Goal: Task Accomplishment & Management: Use online tool/utility

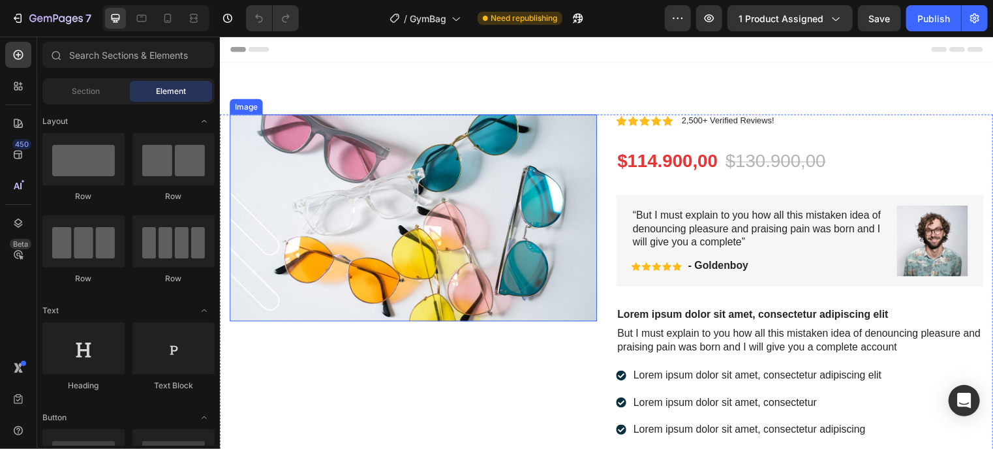
click at [502, 254] on img at bounding box center [415, 219] width 372 height 209
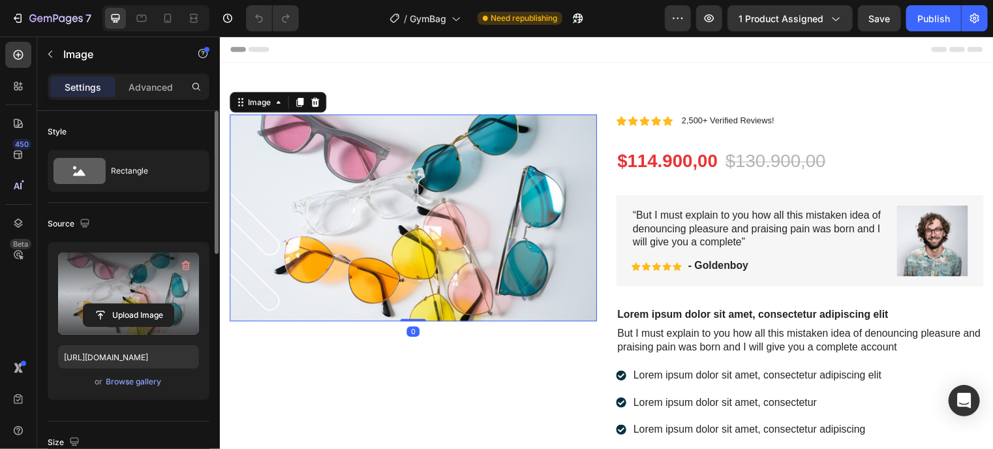
click at [144, 268] on label at bounding box center [128, 293] width 141 height 82
click at [144, 304] on input "file" at bounding box center [129, 315] width 90 height 22
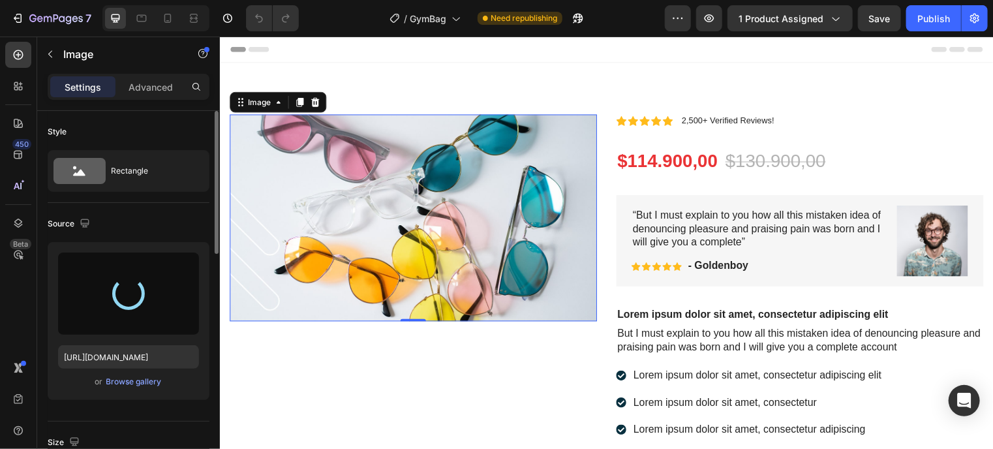
type input "https://cdn.shopify.com/s/files/1/0944/6961/9990/files/gempages_575131414173844…"
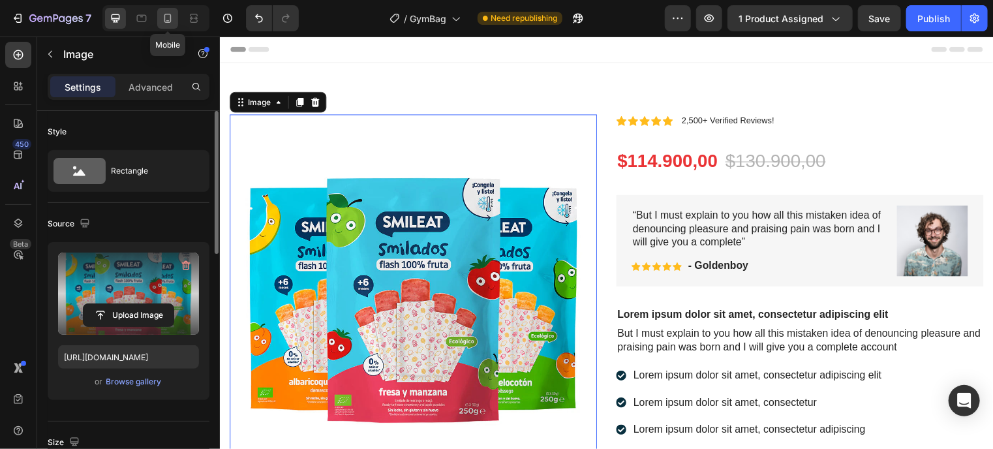
click at [164, 9] on div at bounding box center [167, 18] width 21 height 21
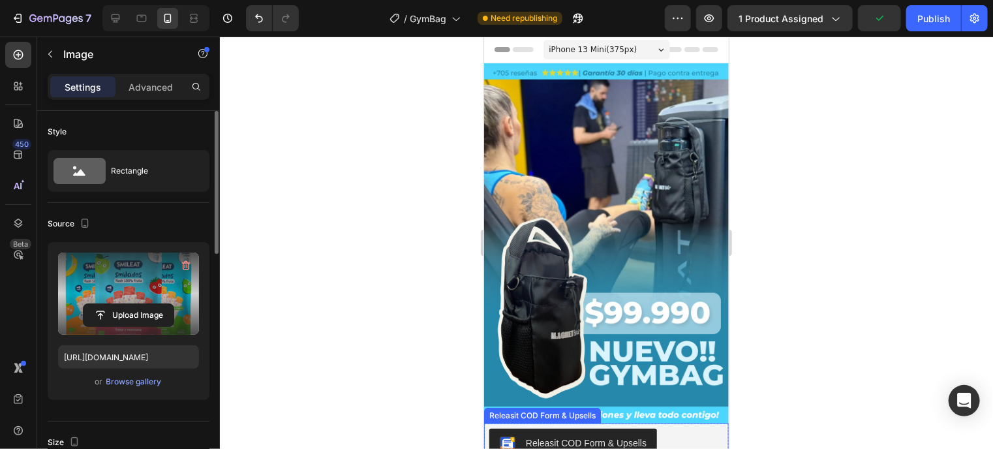
scroll to position [185, 0]
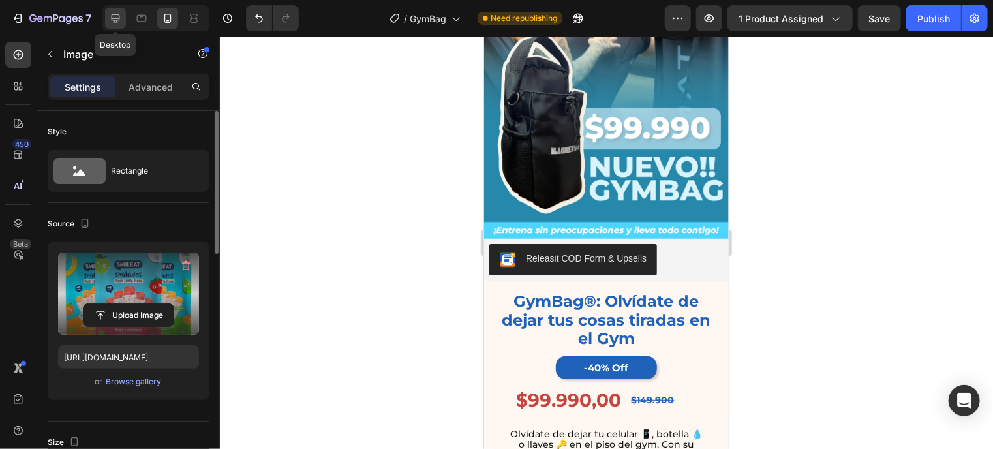
click at [125, 22] on div at bounding box center [115, 18] width 21 height 21
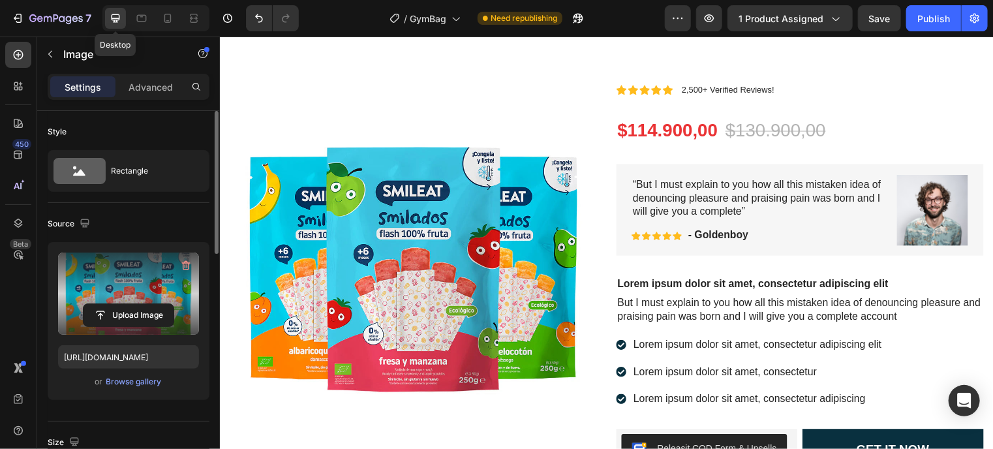
scroll to position [33, 0]
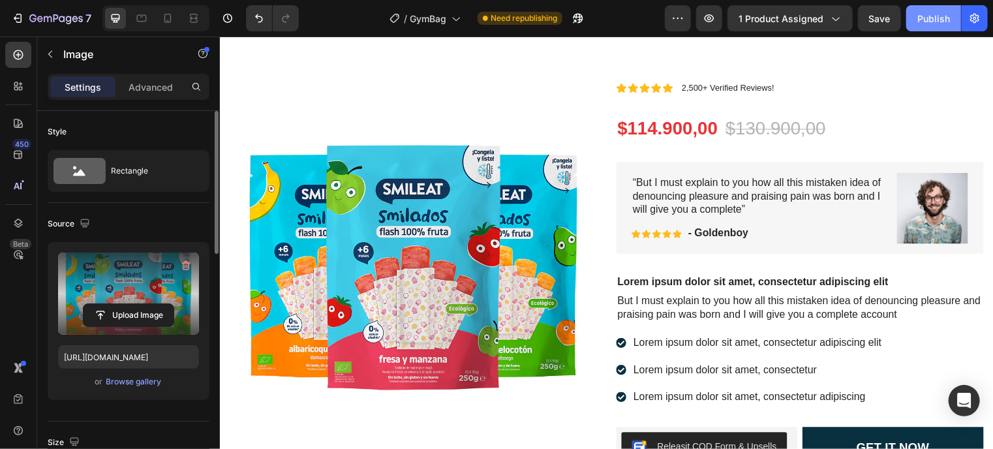
click at [946, 10] on button "Publish" at bounding box center [933, 18] width 55 height 26
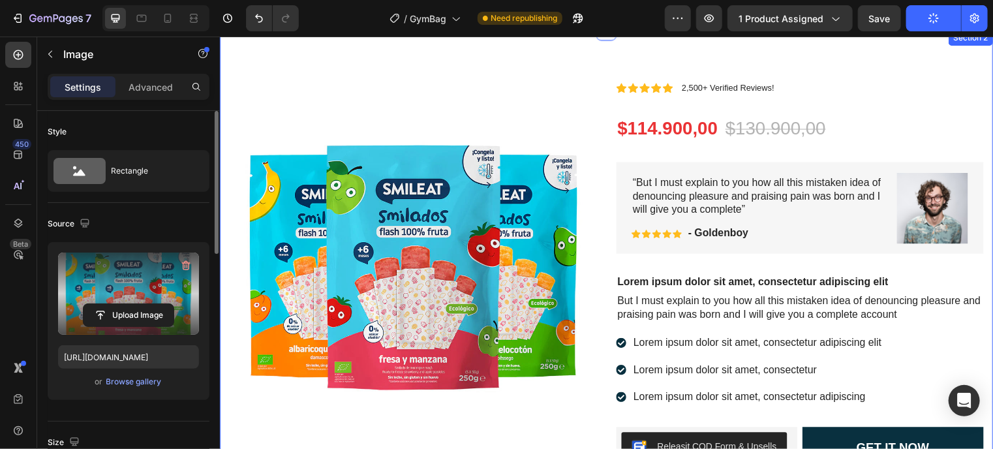
click at [297, 55] on div "Image Icon Icon Icon Icon Icon Icon List “But I must explain to you how all thi…" at bounding box center [610, 327] width 783 height 596
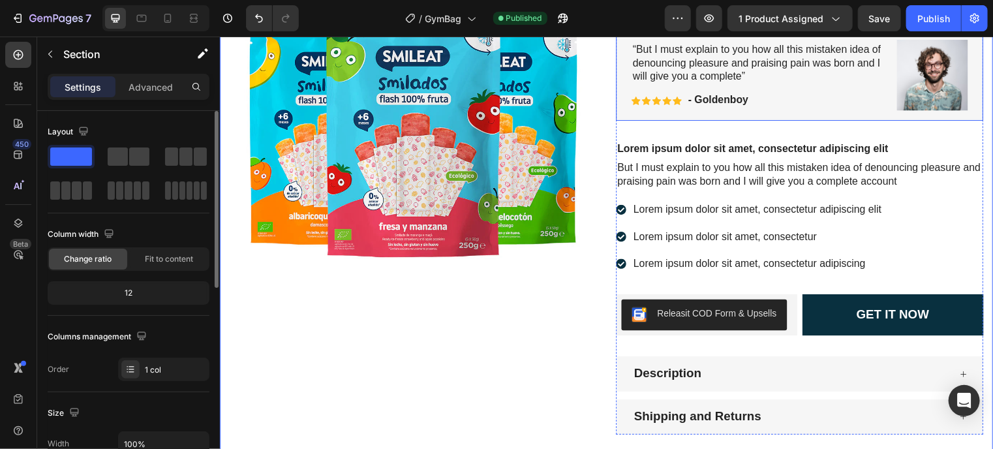
scroll to position [169, 0]
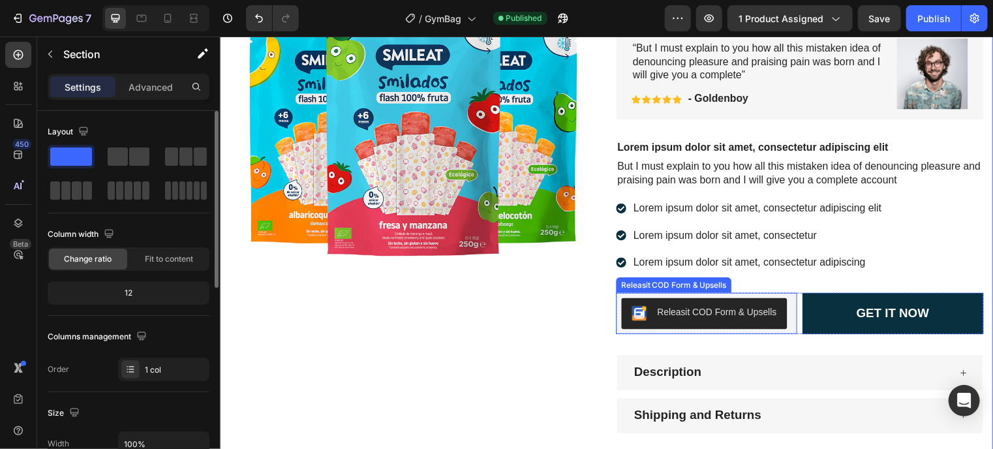
click at [787, 301] on div "Releasit COD Form & Upsells" at bounding box center [712, 316] width 173 height 31
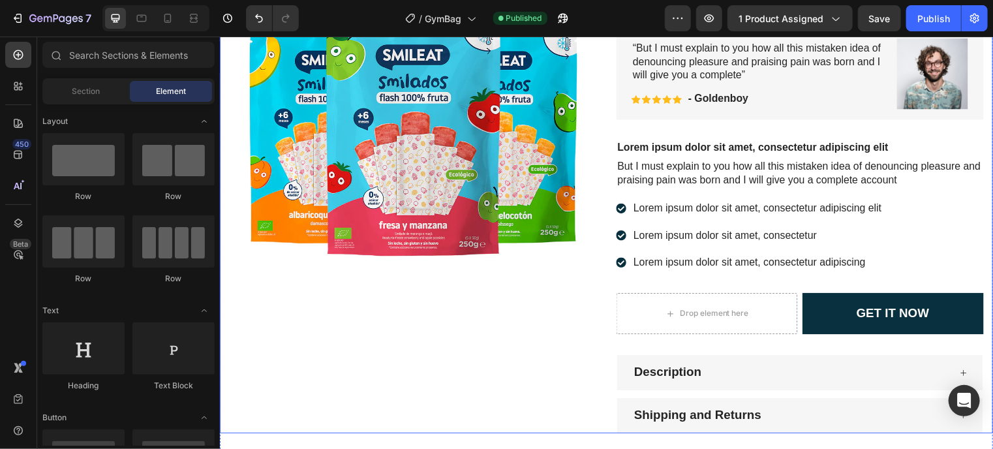
click at [532, 380] on div "Image" at bounding box center [415, 192] width 372 height 492
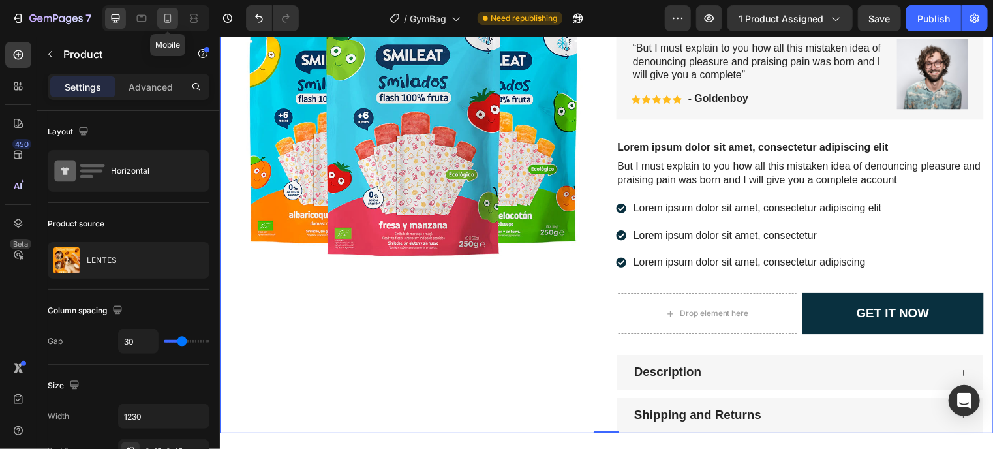
click at [167, 18] on icon at bounding box center [167, 18] width 13 height 13
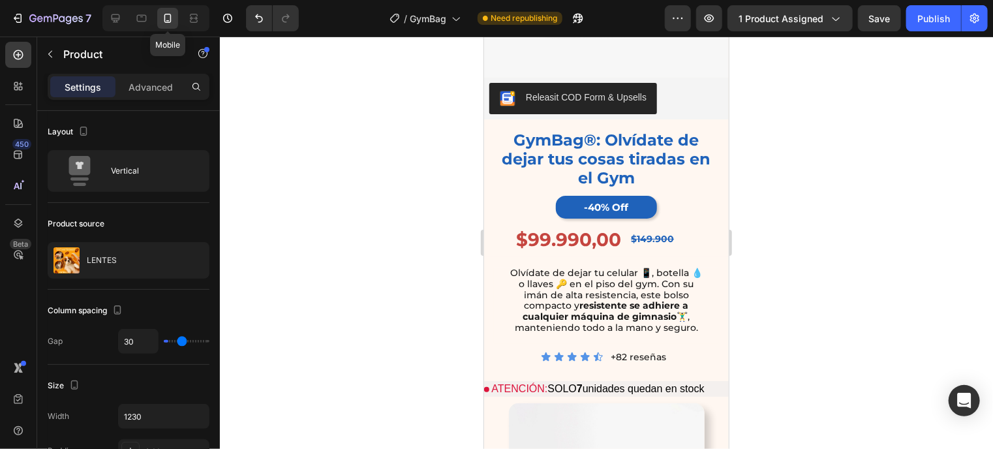
type input "0"
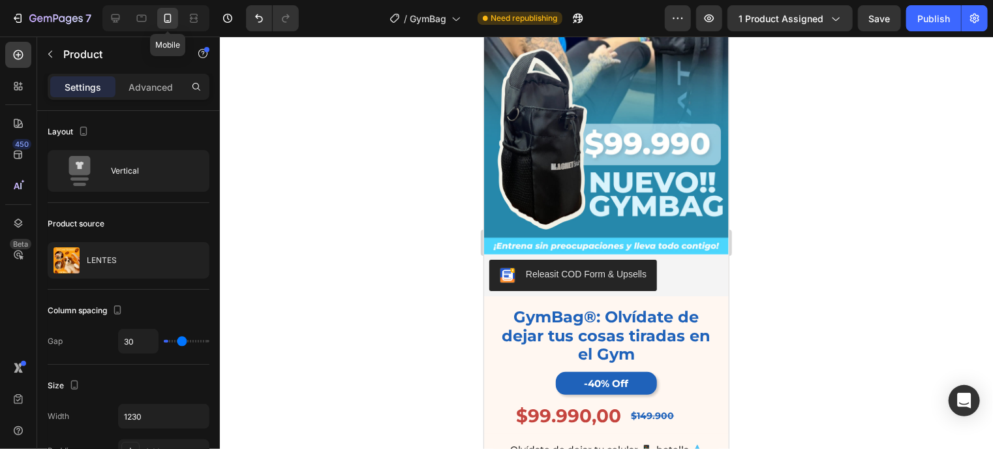
type input "0"
type input "100%"
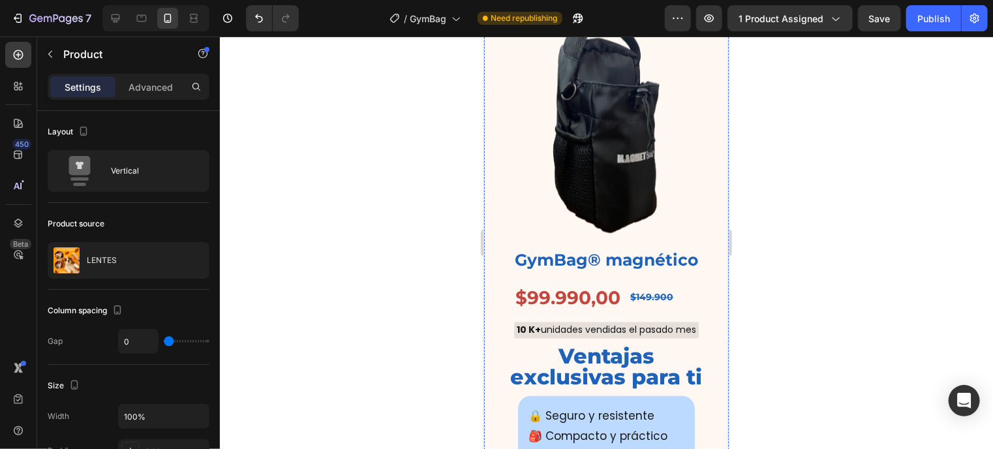
scroll to position [1210, 0]
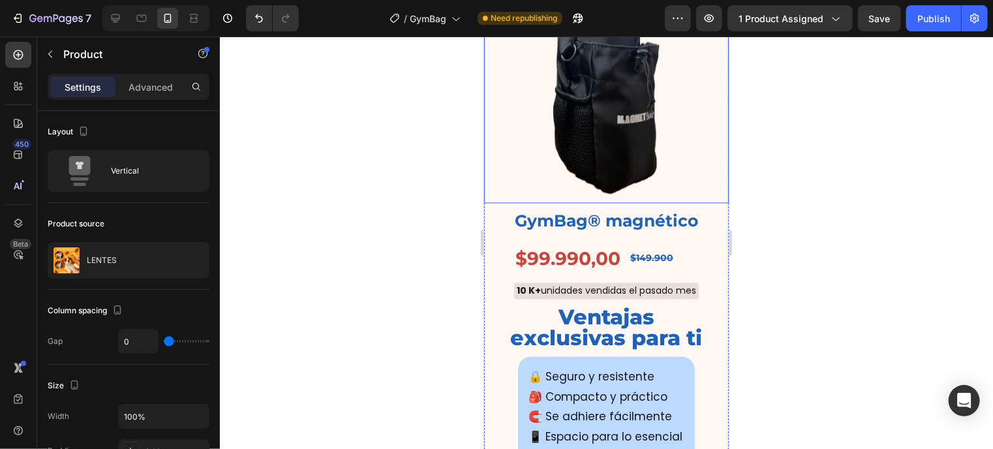
click at [611, 134] on img at bounding box center [605, 80] width 245 height 245
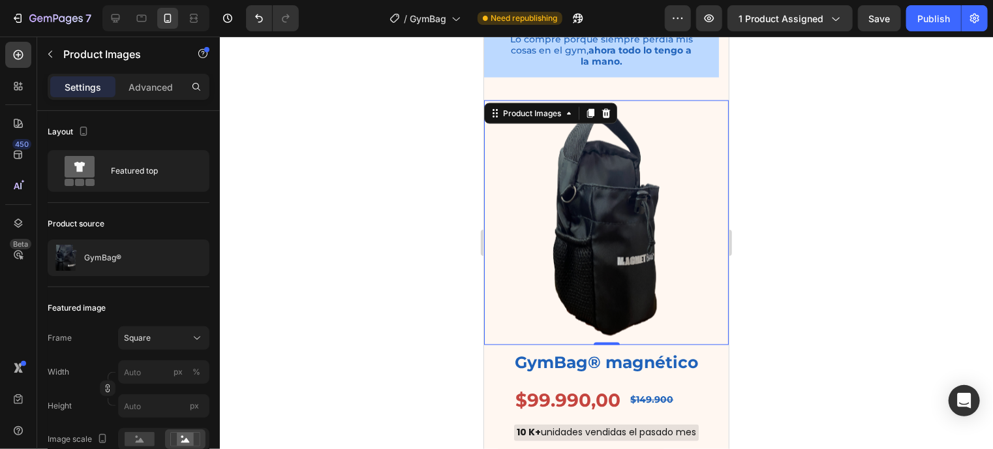
scroll to position [1068, 0]
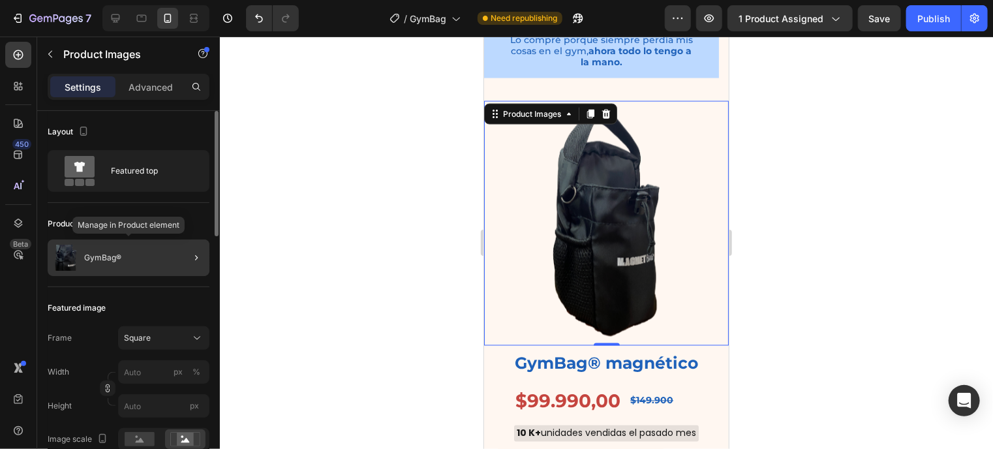
click at [84, 255] on div "GymBag®" at bounding box center [129, 257] width 162 height 37
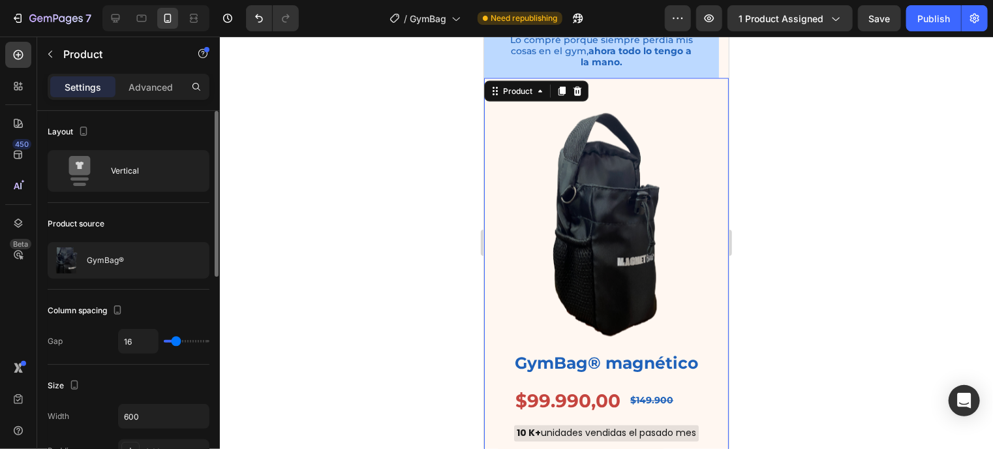
click at [84, 255] on div "GymBag®" at bounding box center [129, 260] width 162 height 37
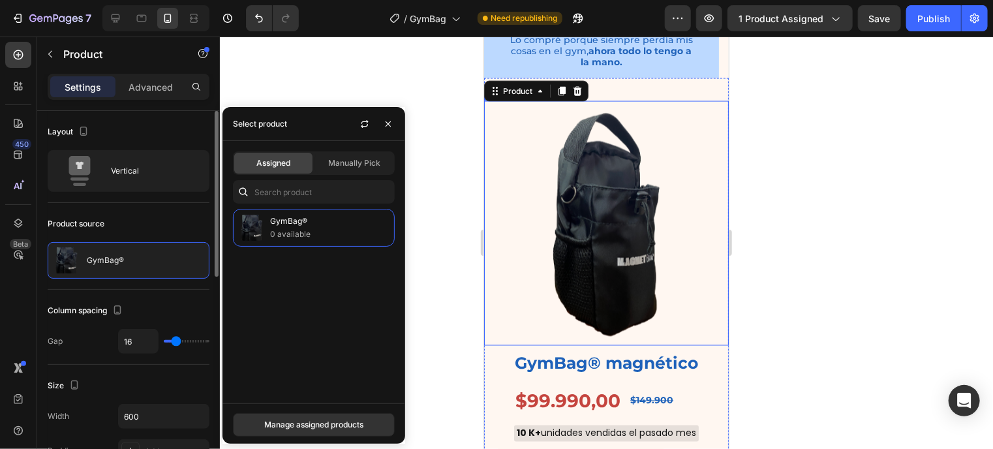
click at [511, 247] on img at bounding box center [605, 222] width 245 height 245
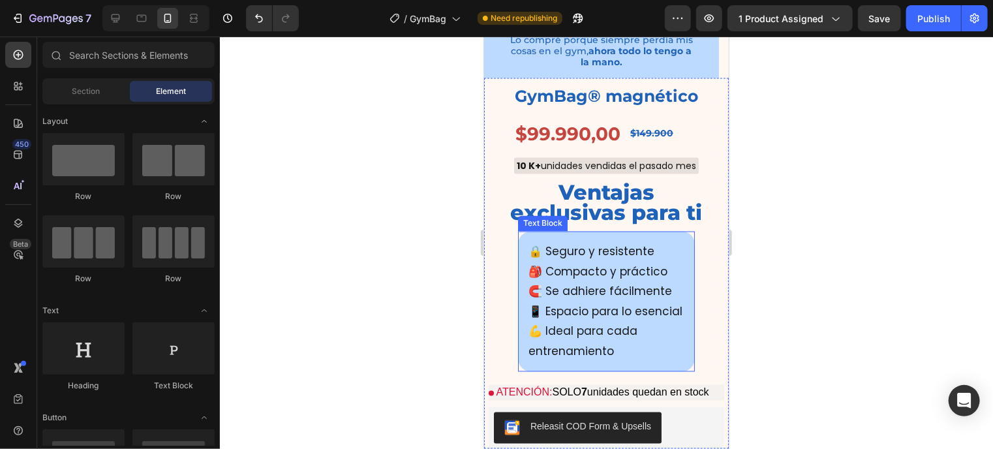
scroll to position [1032, 0]
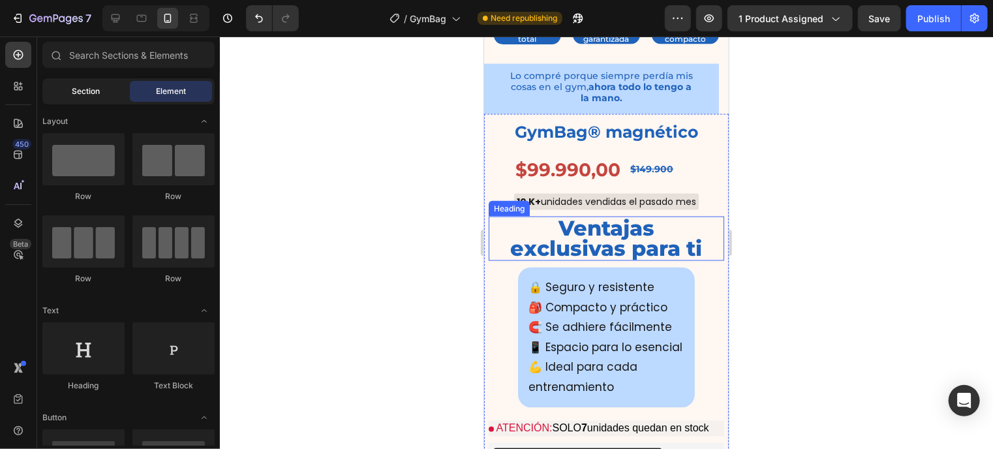
click at [73, 84] on div "Section" at bounding box center [86, 91] width 82 height 21
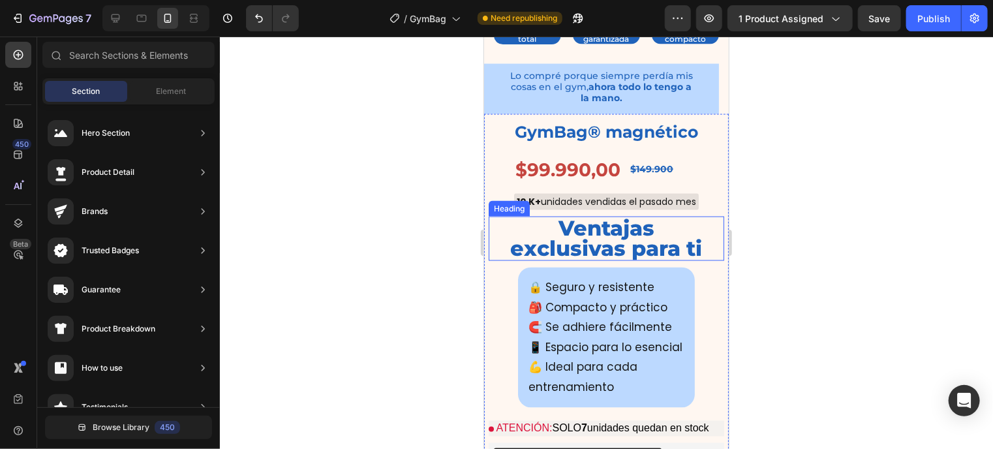
click at [883, 226] on div at bounding box center [606, 243] width 773 height 412
